Goal: Task Accomplishment & Management: Use online tool/utility

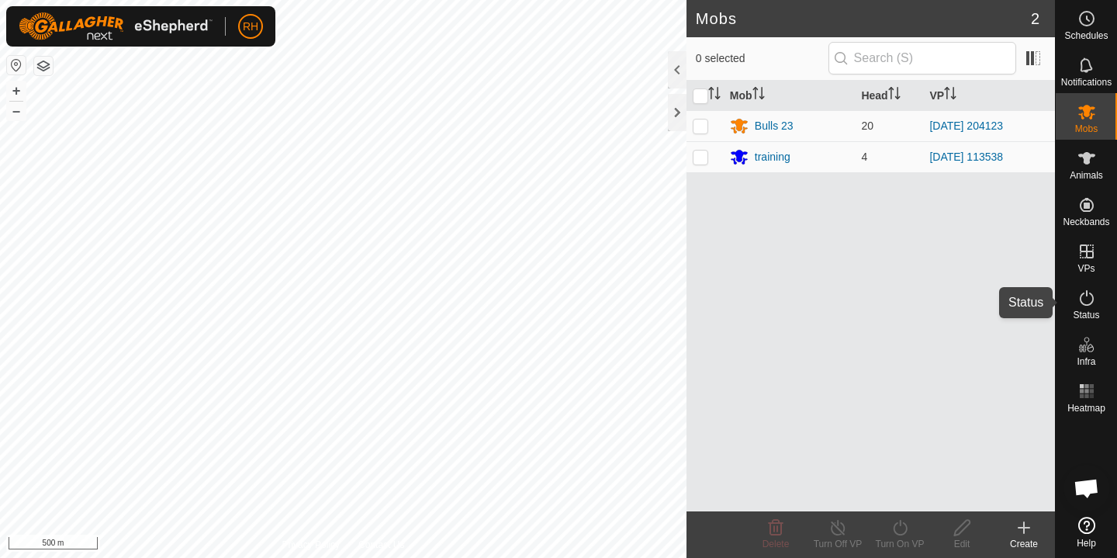
click at [1087, 297] on icon at bounding box center [1086, 297] width 19 height 19
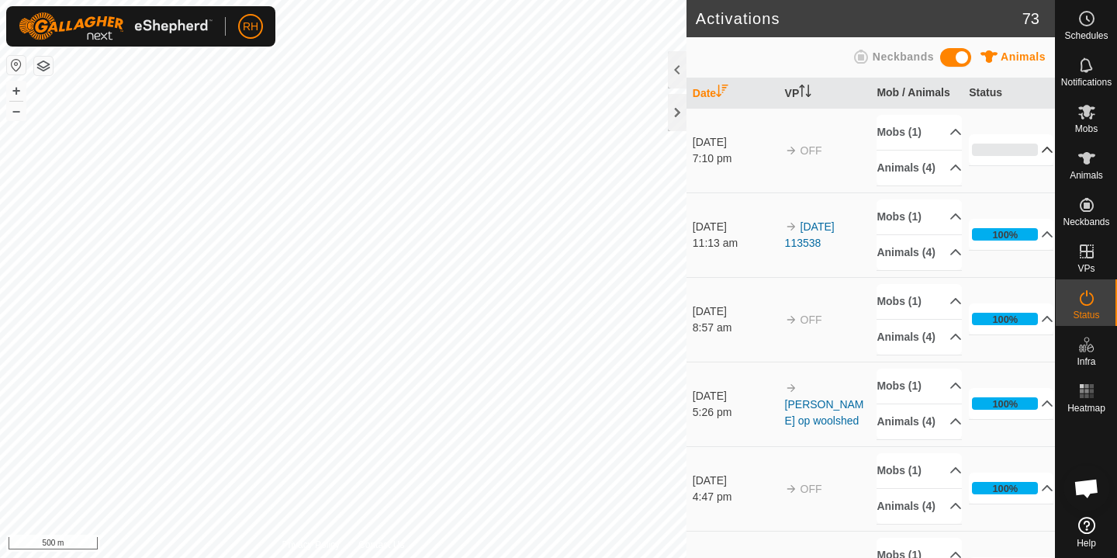
click at [1024, 157] on p-accordion-header "0%" at bounding box center [1011, 149] width 85 height 31
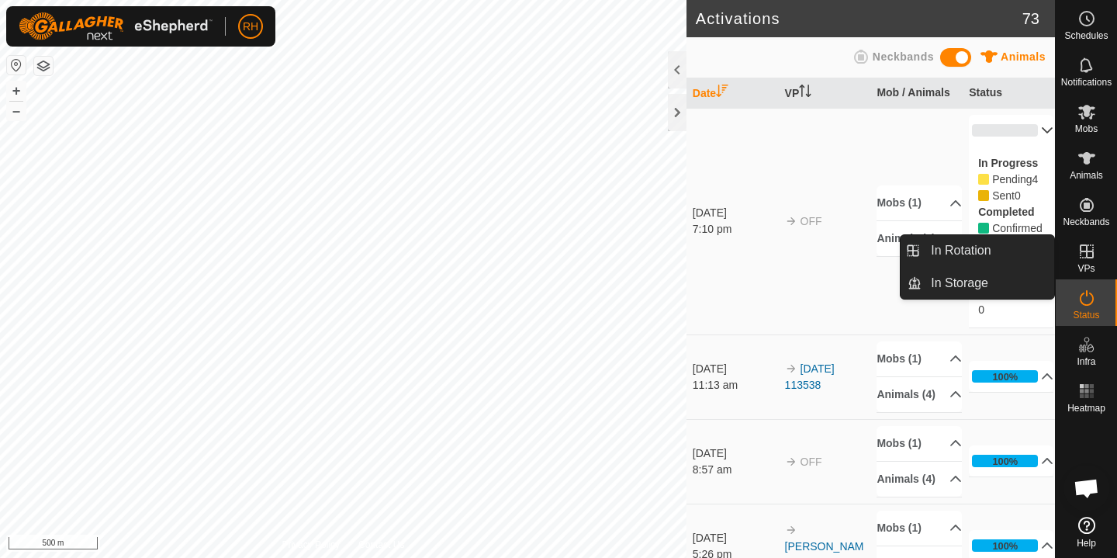
click at [1085, 264] on span "VPs" at bounding box center [1085, 268] width 17 height 9
click at [1005, 252] on link "In Rotation" at bounding box center [987, 250] width 133 height 31
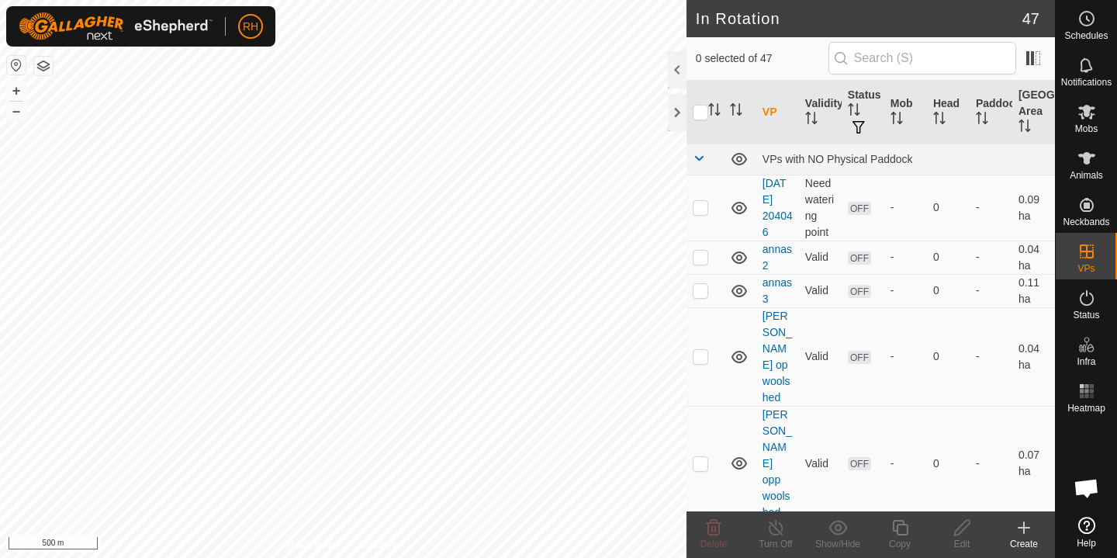
click at [1027, 534] on icon at bounding box center [1023, 527] width 19 height 19
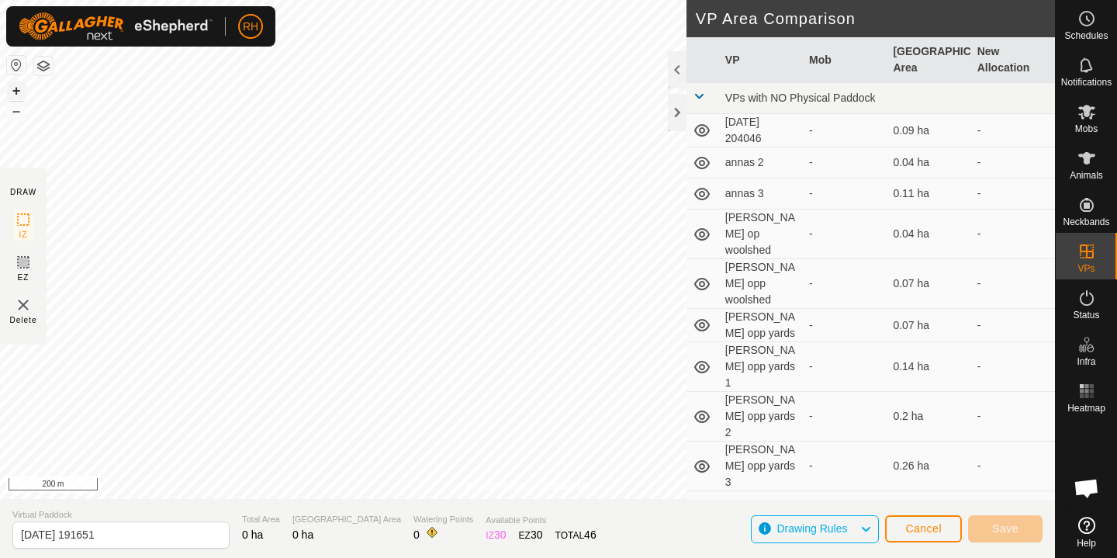
click at [16, 88] on button "+" at bounding box center [16, 90] width 19 height 19
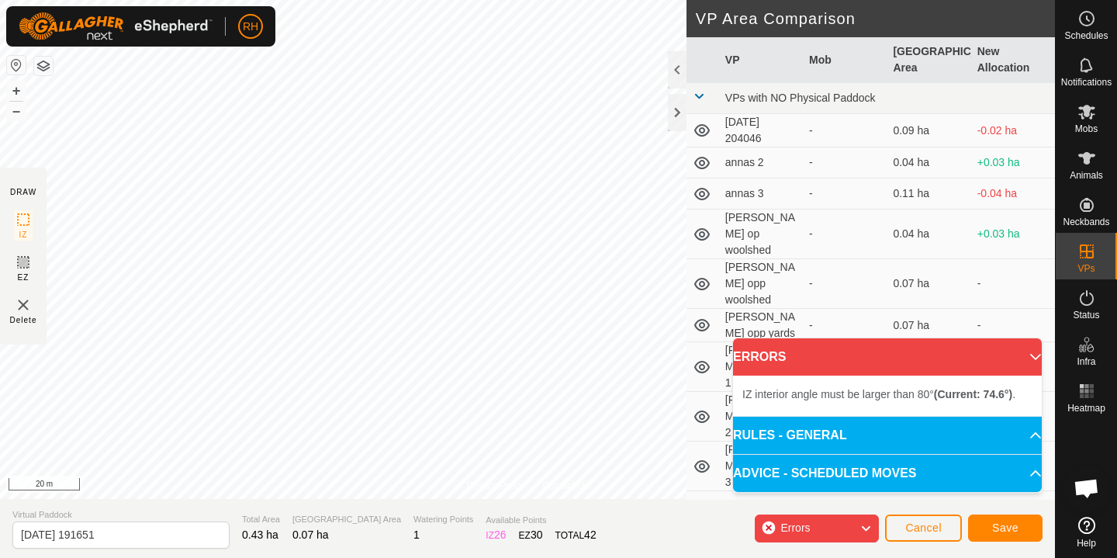
click at [441, 513] on div "Privacy Policy Contact Us + – ⇧ i 20 m DRAW IZ EZ Delete VP Area Comparison VP …" at bounding box center [527, 279] width 1055 height 558
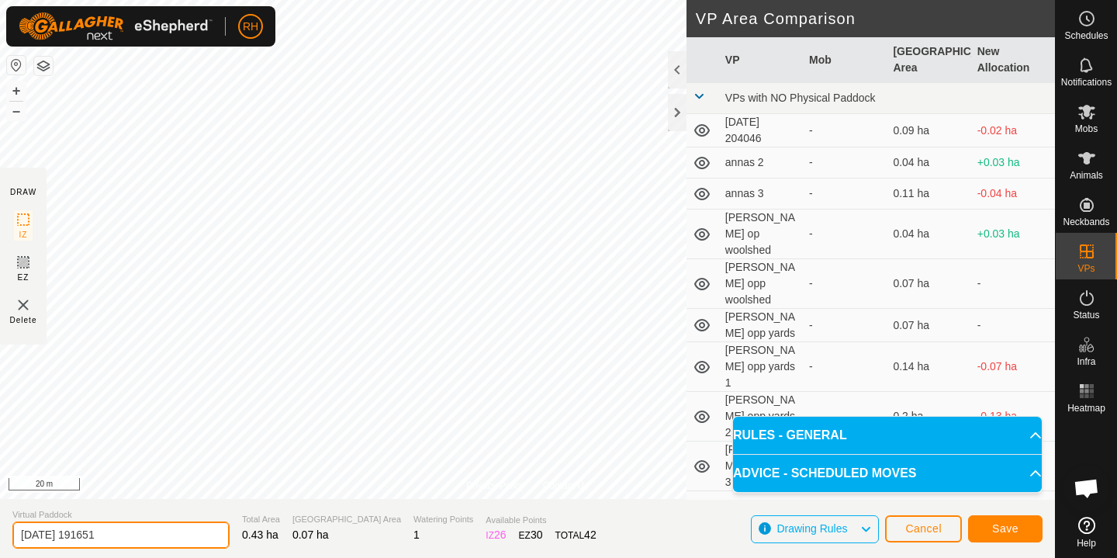
click at [76, 535] on input "2025-09-28 191651" at bounding box center [120, 534] width 217 height 27
type input "nursery gateway"
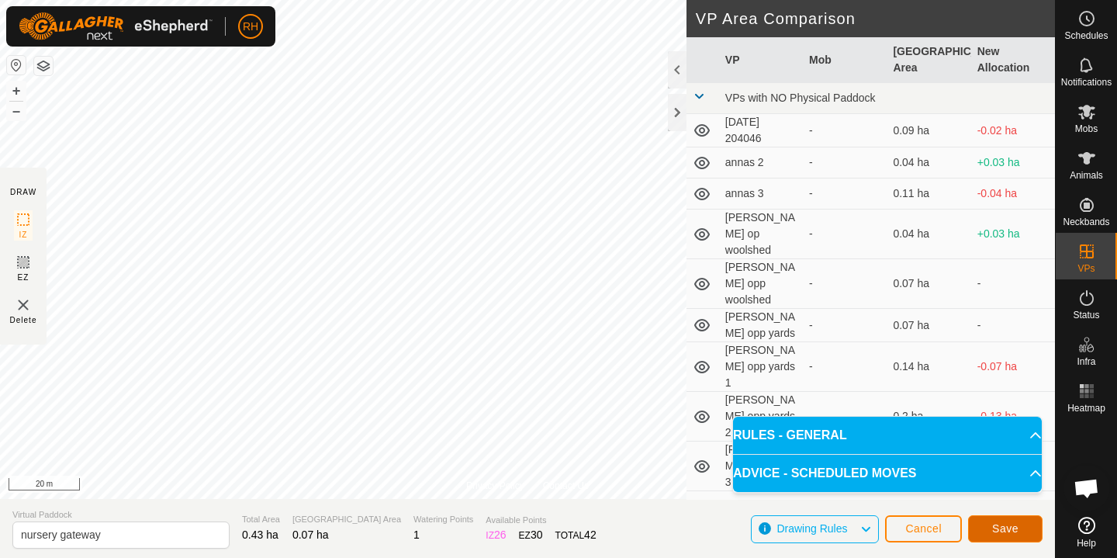
click at [992, 535] on button "Save" at bounding box center [1005, 528] width 74 height 27
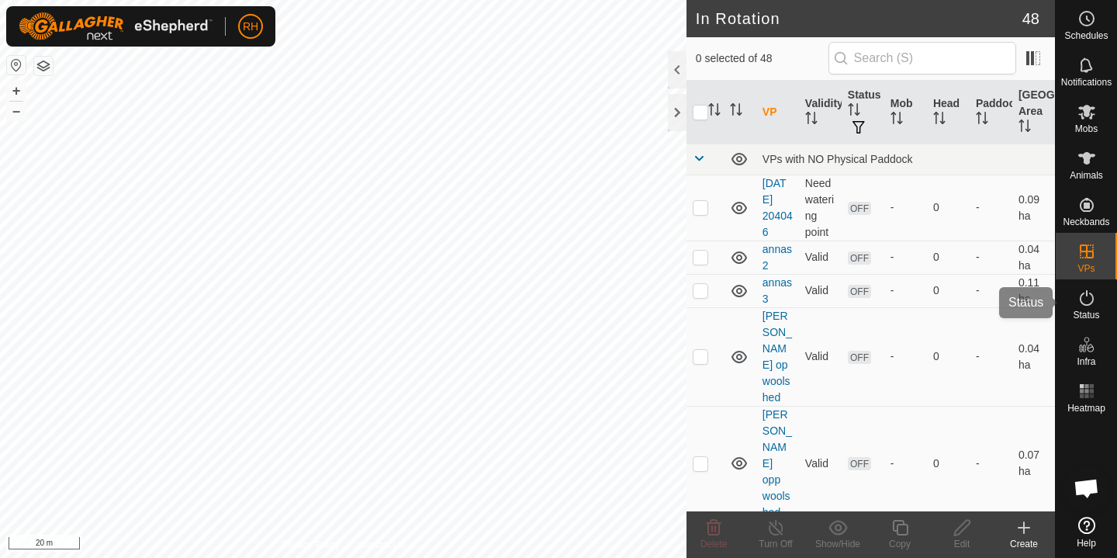
click at [1088, 299] on icon at bounding box center [1086, 297] width 19 height 19
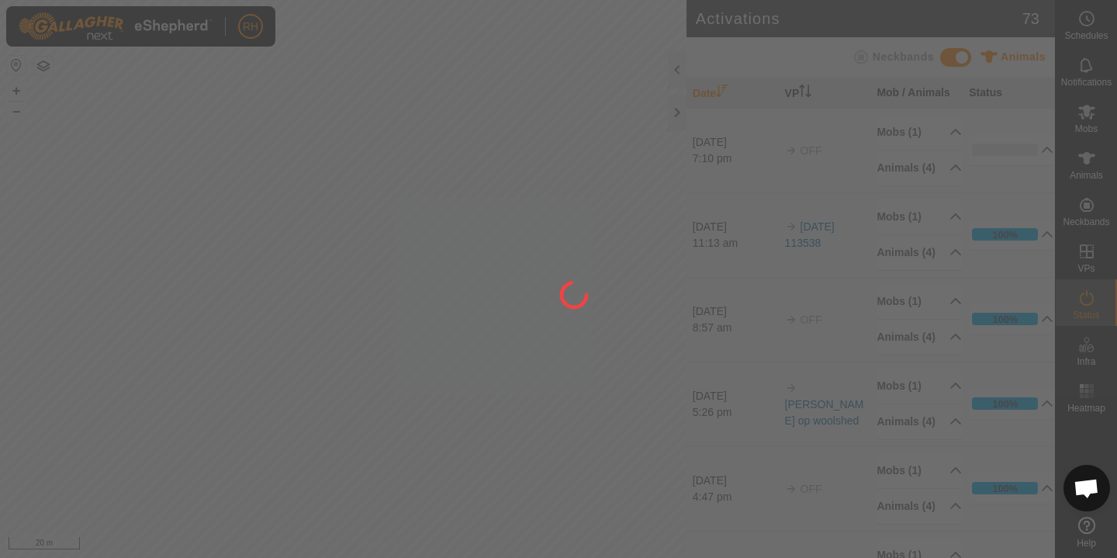
click at [527, 237] on div "RH Schedules Notifications Mobs Animals Neckbands VPs Status Infra Heatmap Help…" at bounding box center [558, 279] width 1117 height 558
